Goal: Information Seeking & Learning: Understand process/instructions

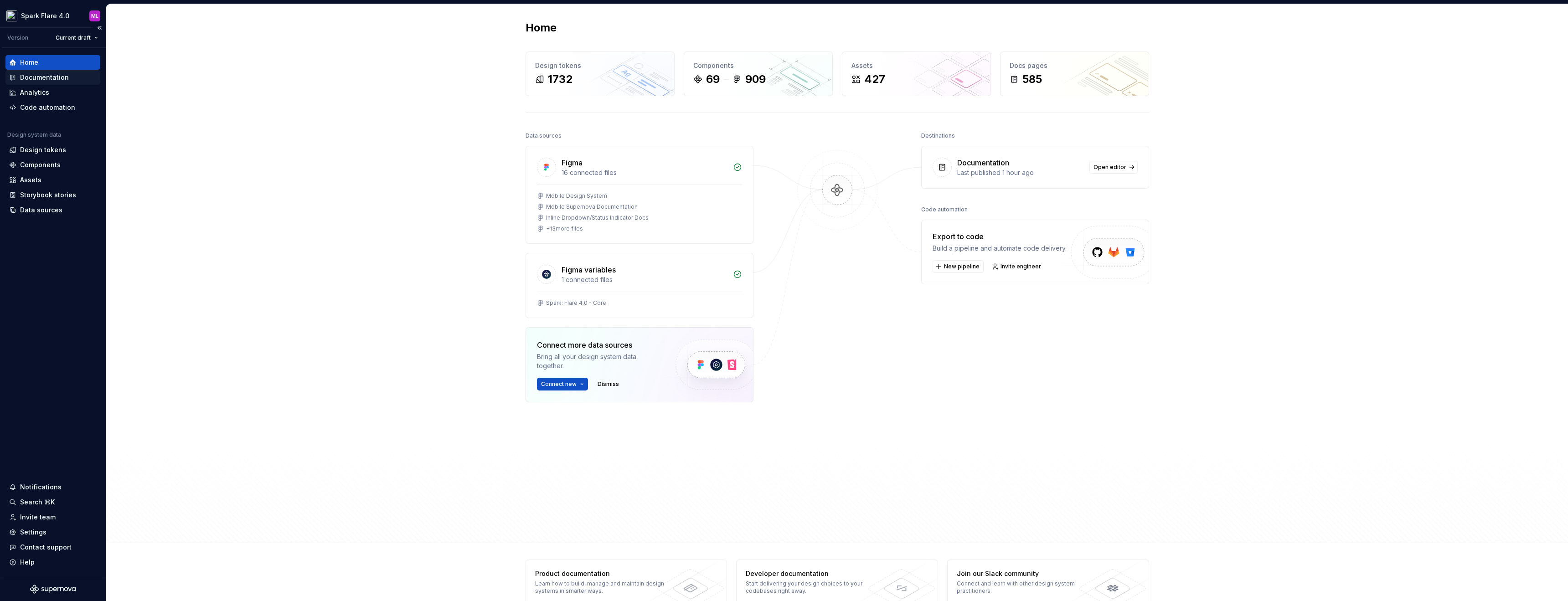
click at [42, 74] on div "Documentation" at bounding box center [44, 77] width 48 height 9
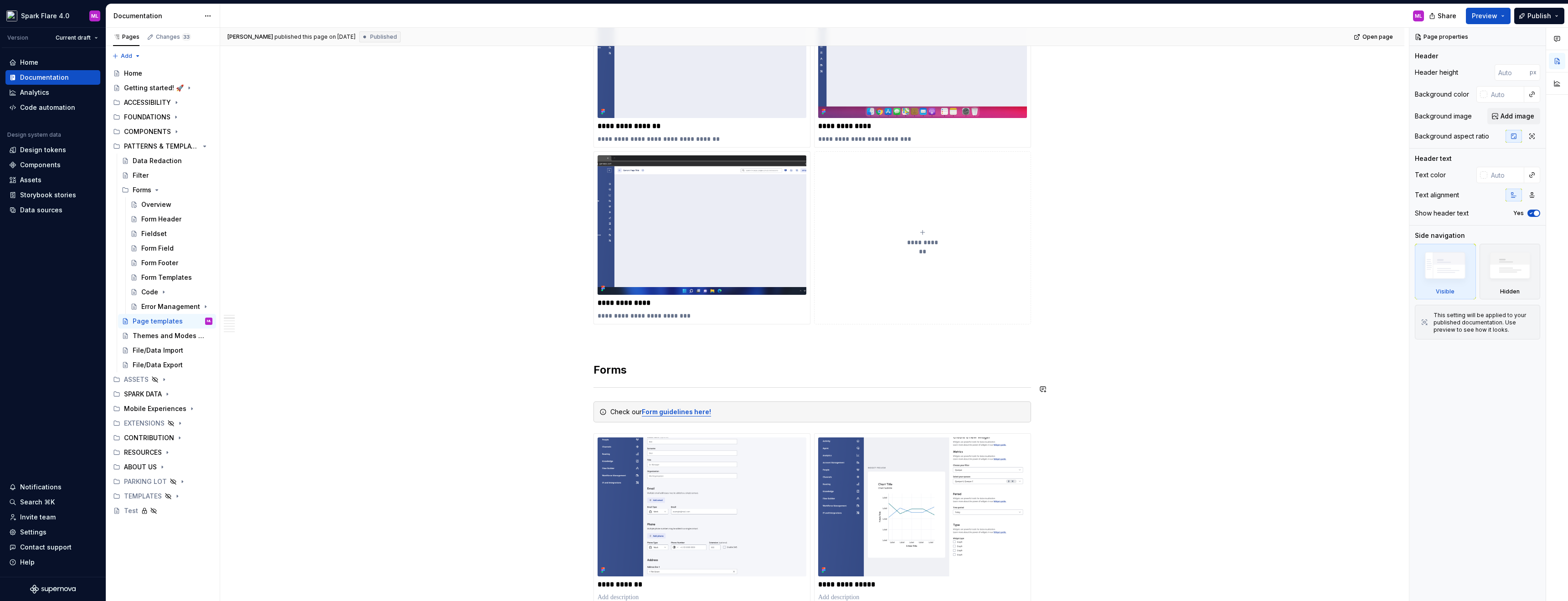
scroll to position [547, 0]
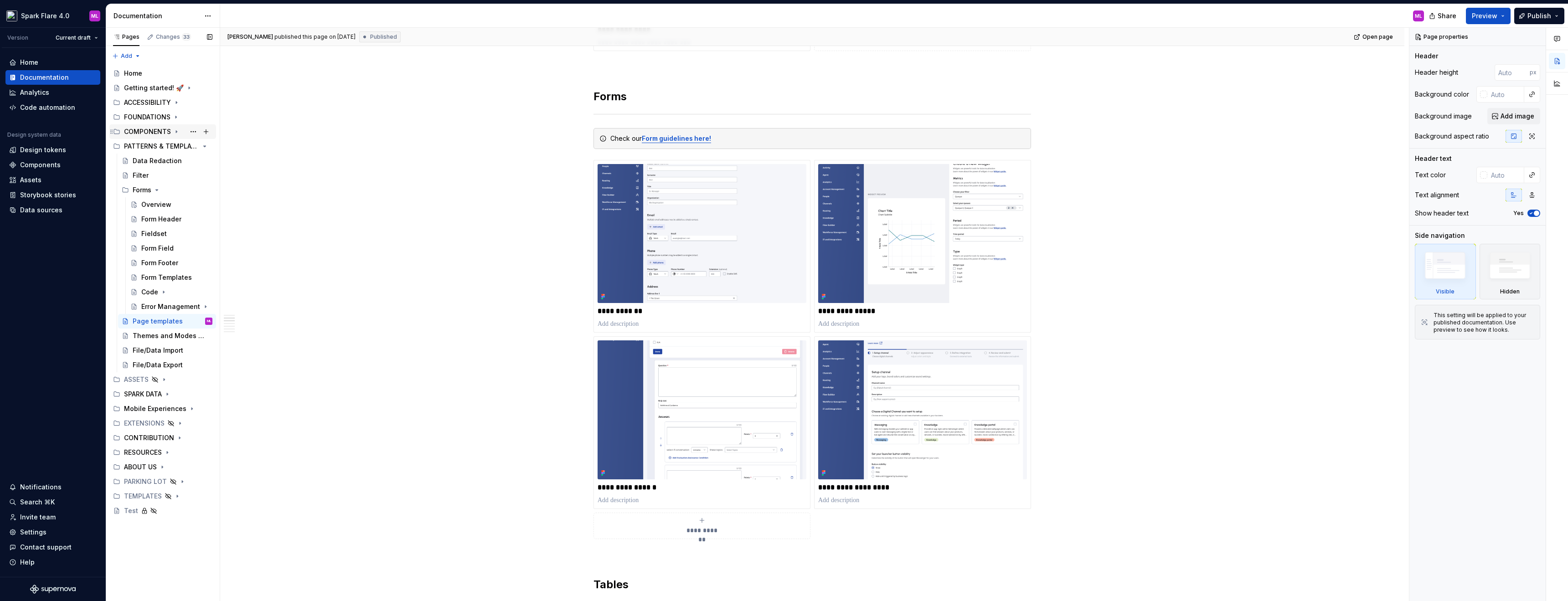
click at [178, 131] on icon "Page tree" at bounding box center [176, 132] width 7 height 7
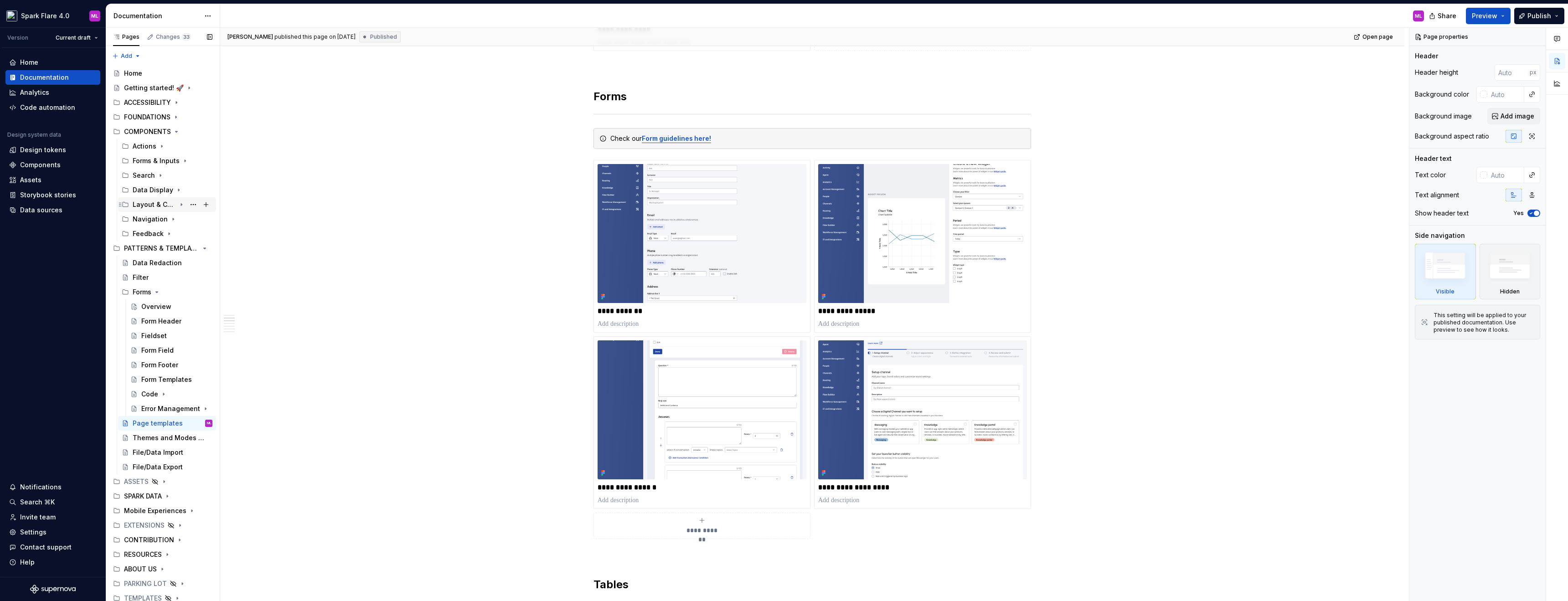
click at [178, 202] on icon "Page tree" at bounding box center [182, 204] width 7 height 7
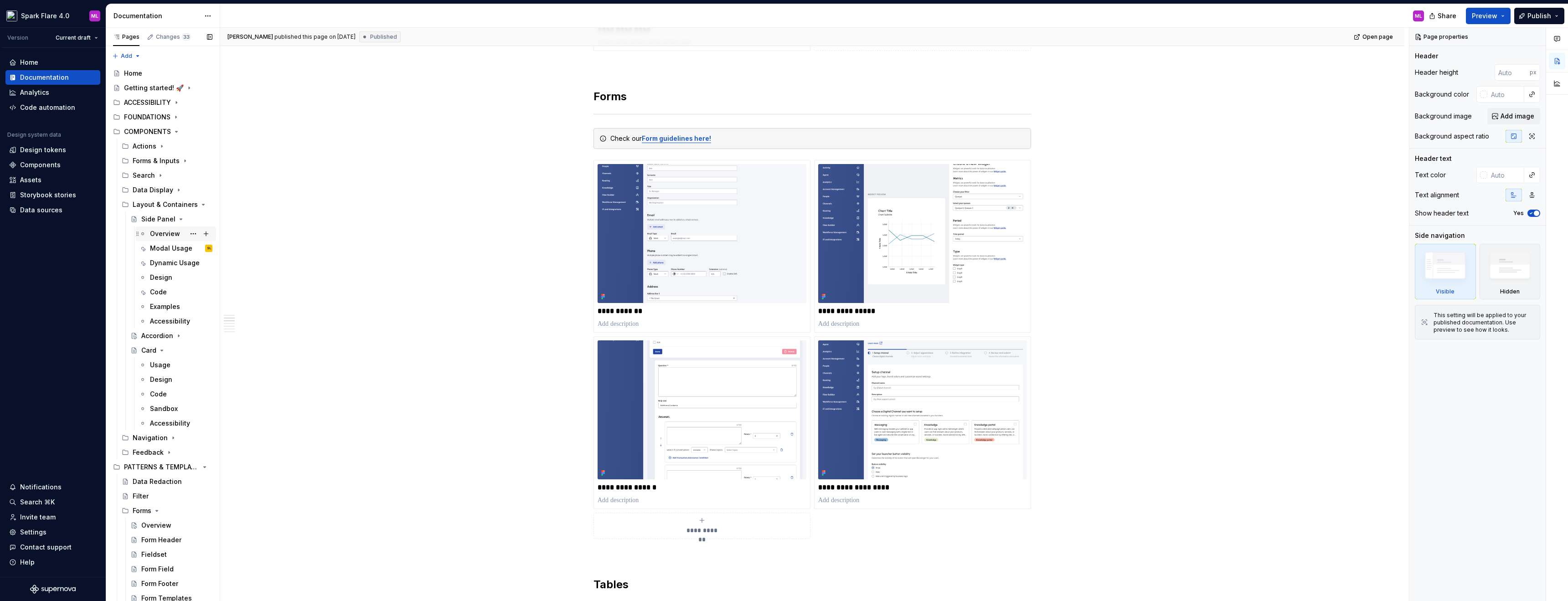
click at [160, 229] on div "Overview" at bounding box center [181, 234] width 63 height 13
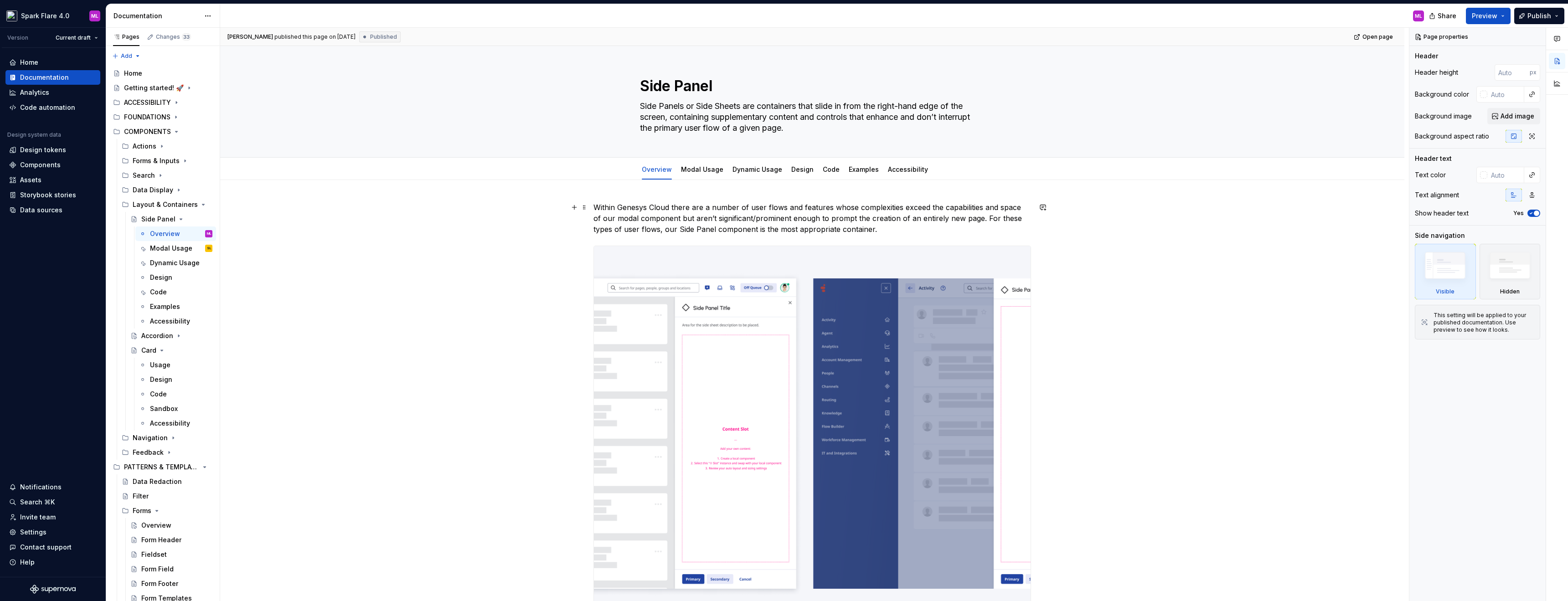
click at [809, 207] on p "Within Genesys Cloud there are a number of user flows and features whose comple…" at bounding box center [812, 218] width 437 height 33
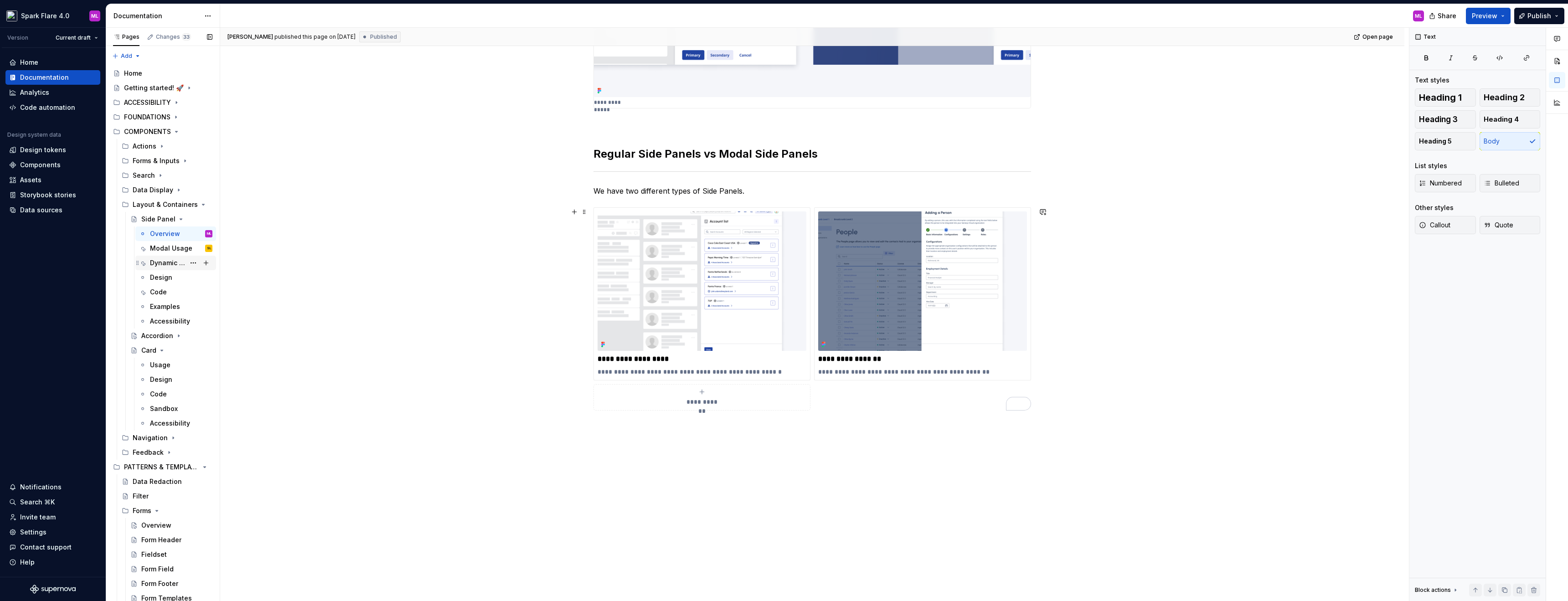
scroll to position [524, 0]
click at [150, 247] on div "Modal Usage SL" at bounding box center [175, 249] width 73 height 13
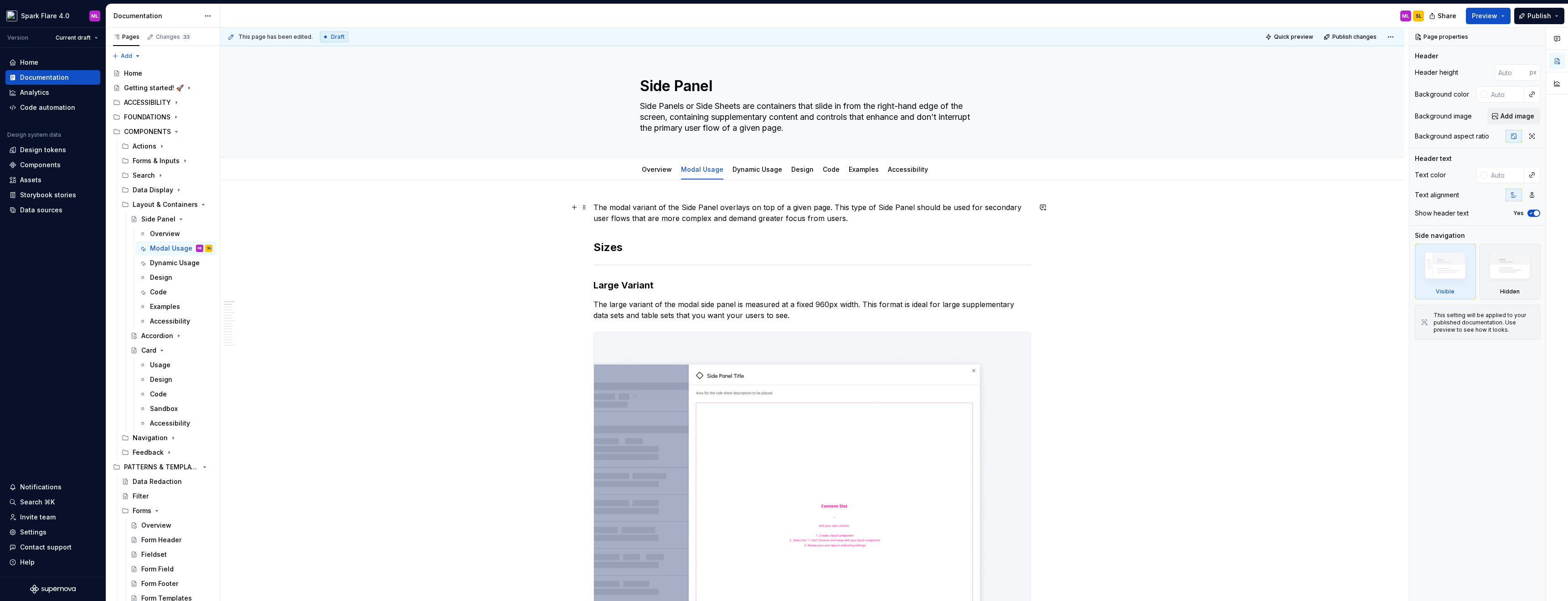
click at [680, 204] on p "The modal variant of the Side Panel overlays on top of a given page. This type …" at bounding box center [812, 212] width 437 height 22
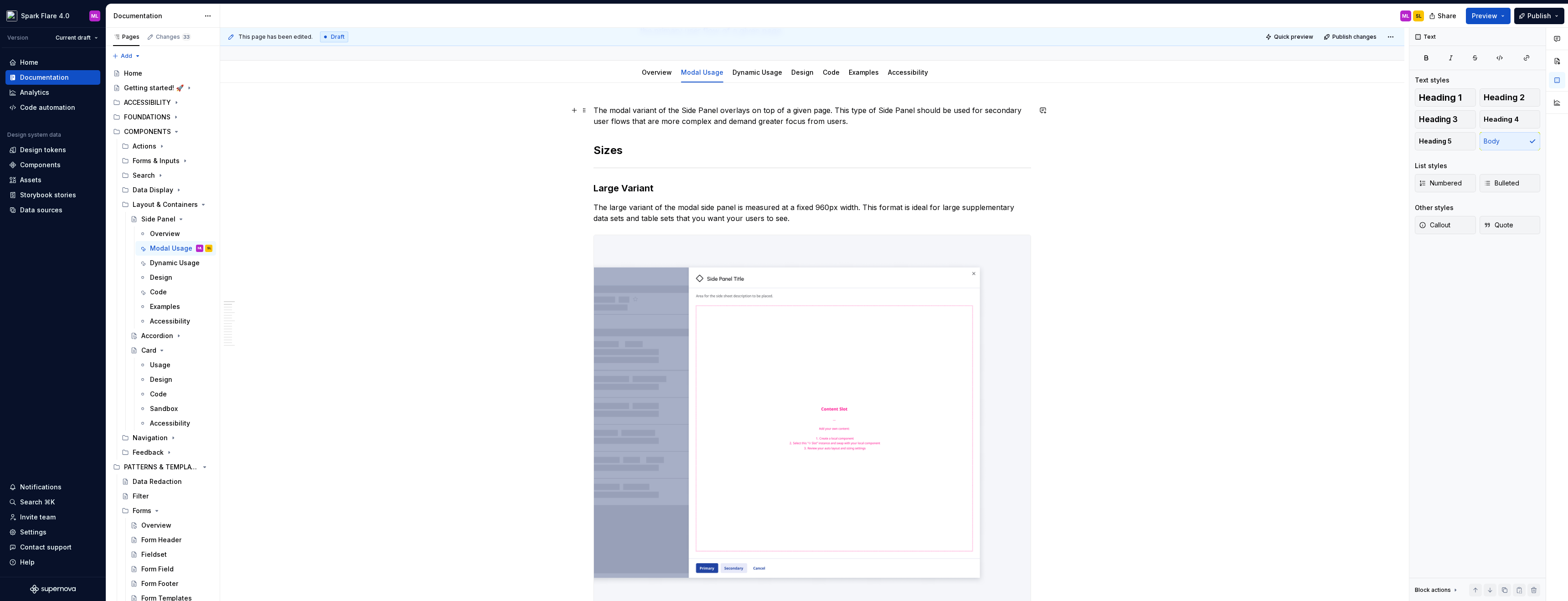
scroll to position [137, 0]
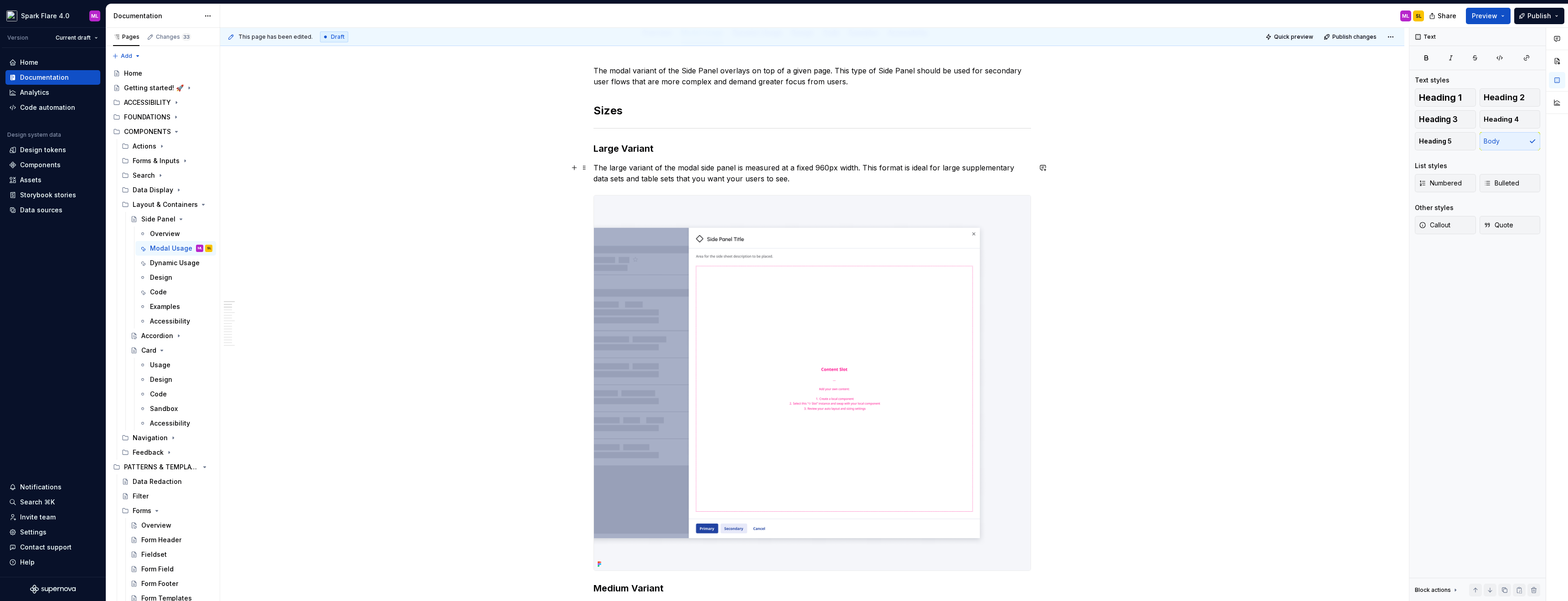
click at [697, 165] on p "The large variant of the modal side panel is measured at a fixed 960px width. T…" at bounding box center [812, 173] width 437 height 22
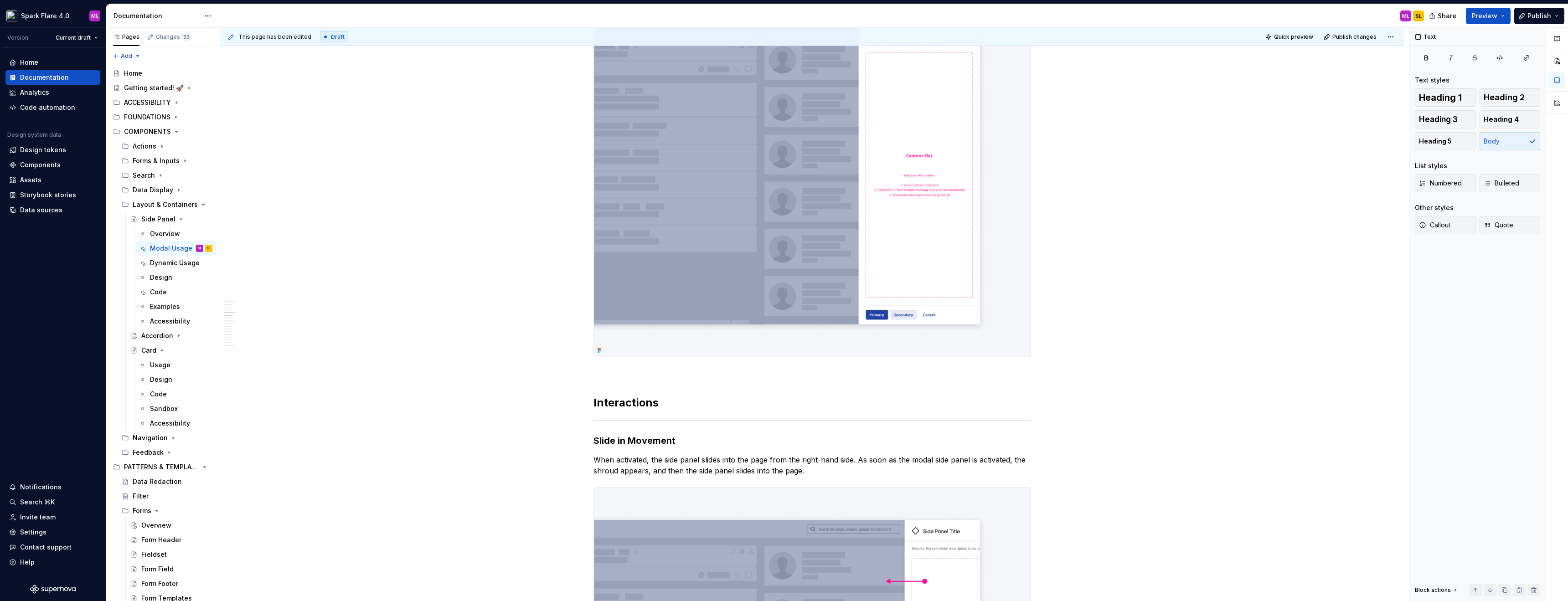
scroll to position [0, 0]
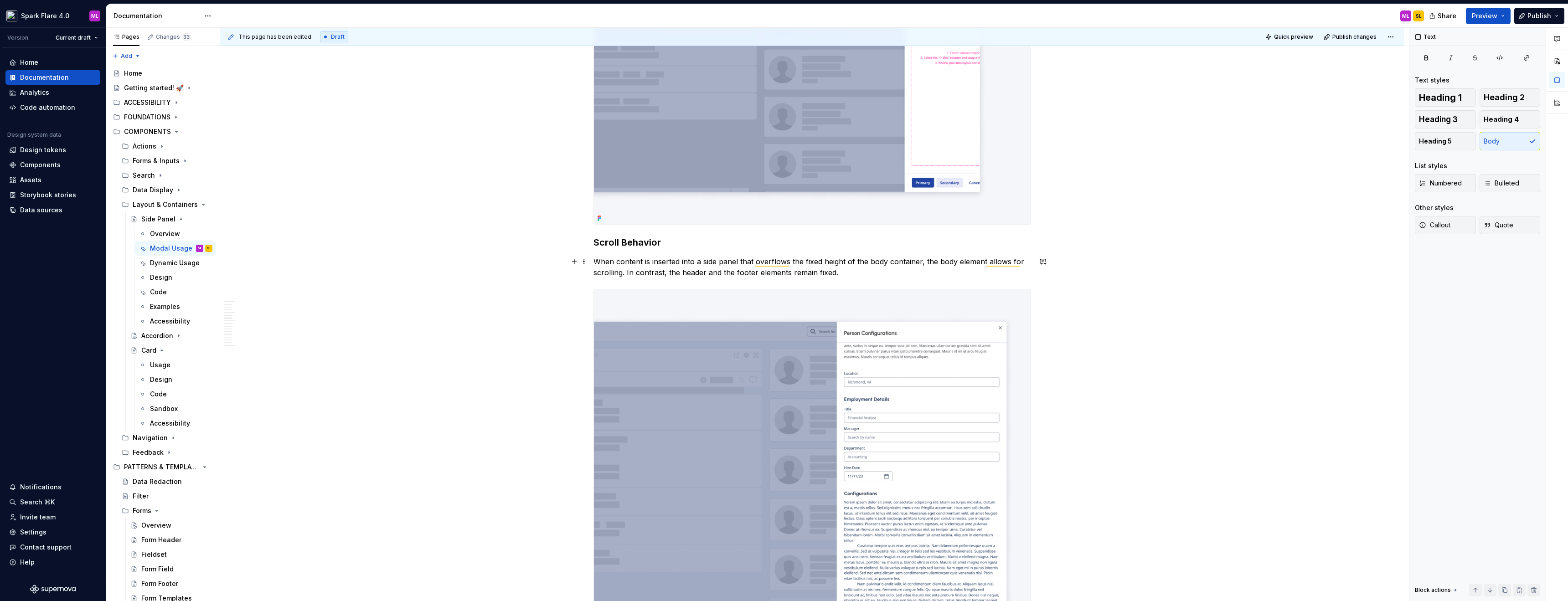
click at [702, 266] on p "When content is inserted into a side panel that overflows the fixed height of t…" at bounding box center [812, 267] width 437 height 22
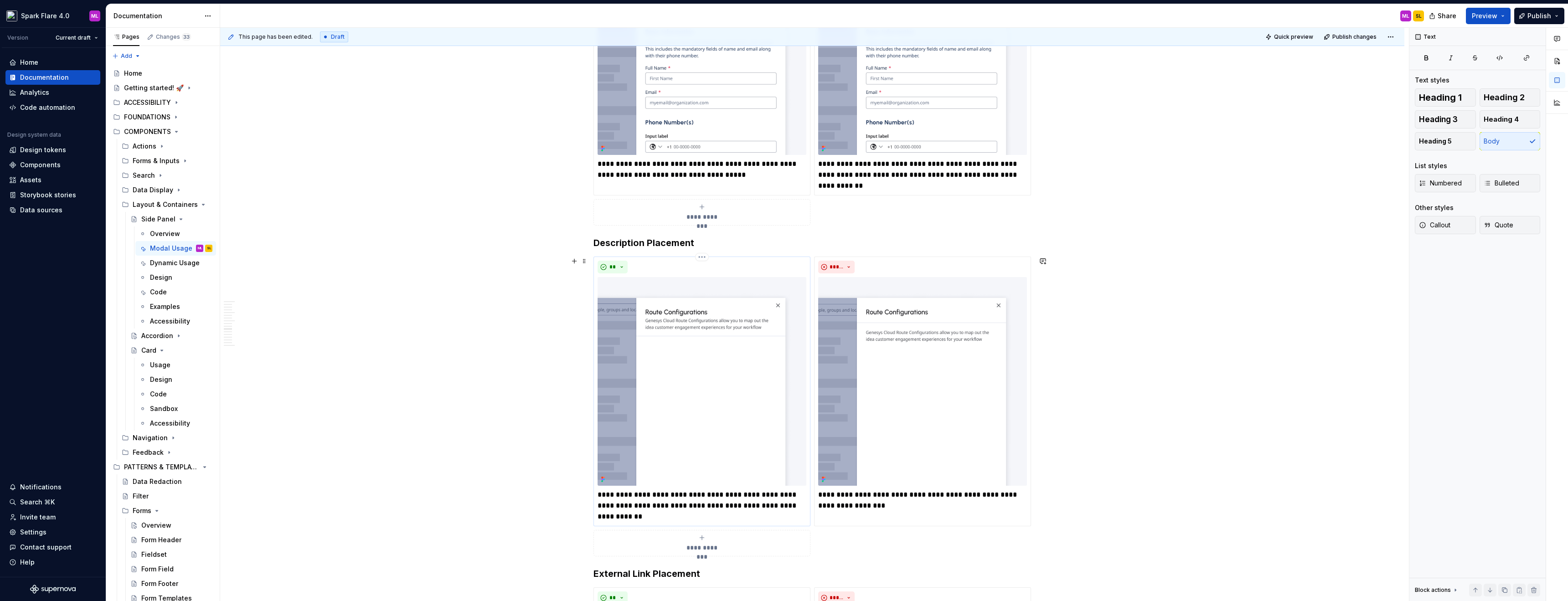
scroll to position [2796, 0]
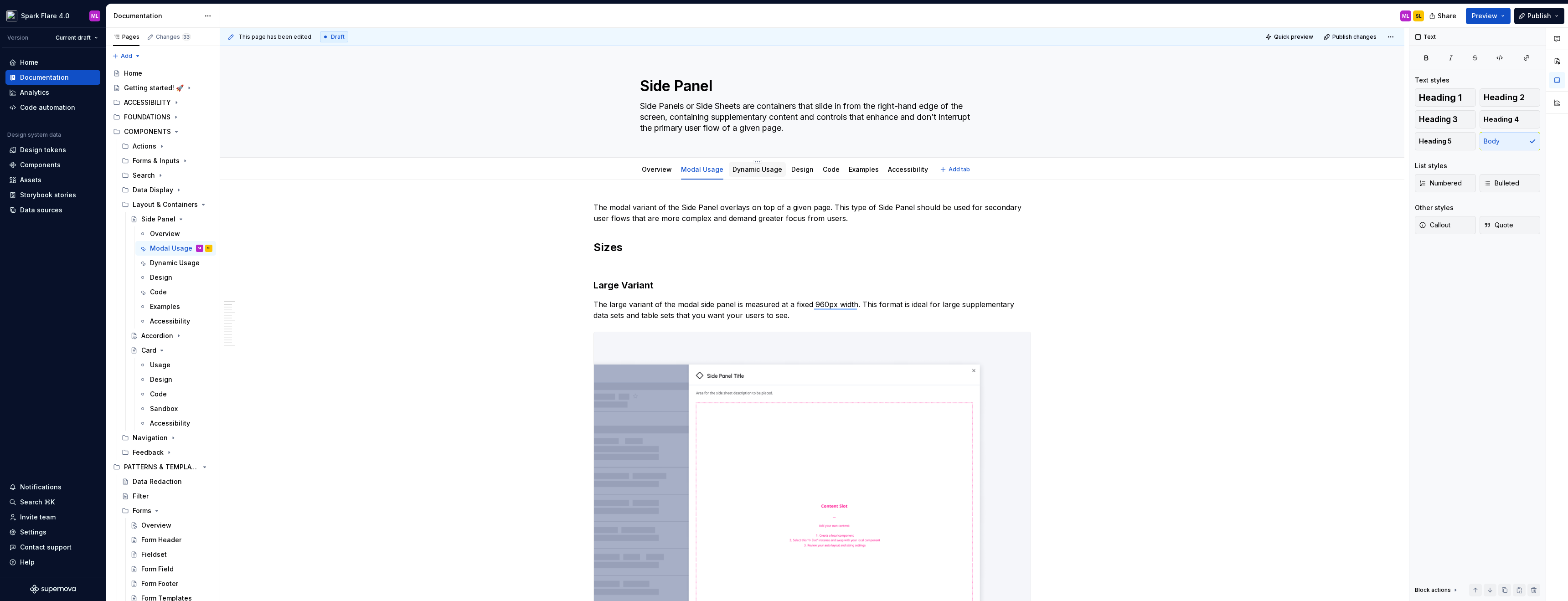
click at [744, 165] on div "Dynamic Usage" at bounding box center [757, 169] width 50 height 9
click at [757, 173] on div "Dynamic Usage" at bounding box center [757, 169] width 50 height 9
click at [744, 170] on link "Dynamic Usage" at bounding box center [757, 169] width 50 height 8
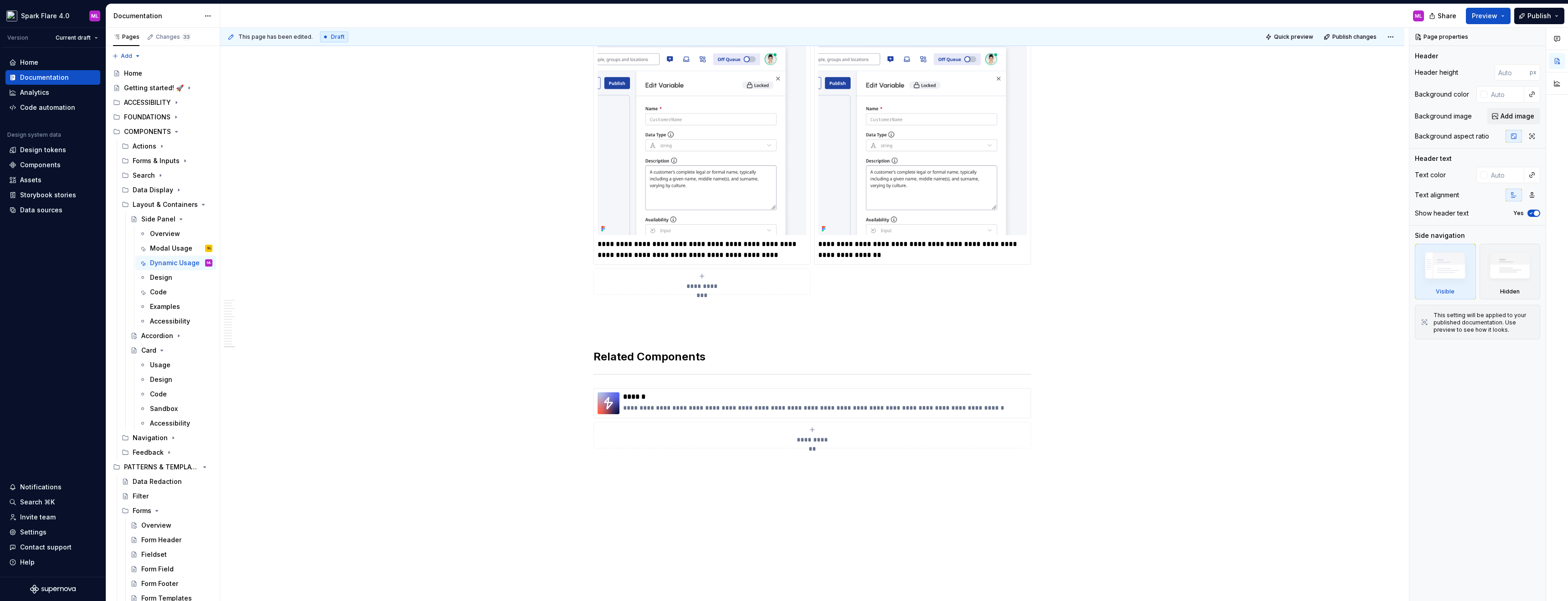
type textarea "*"
